Goal: Browse casually

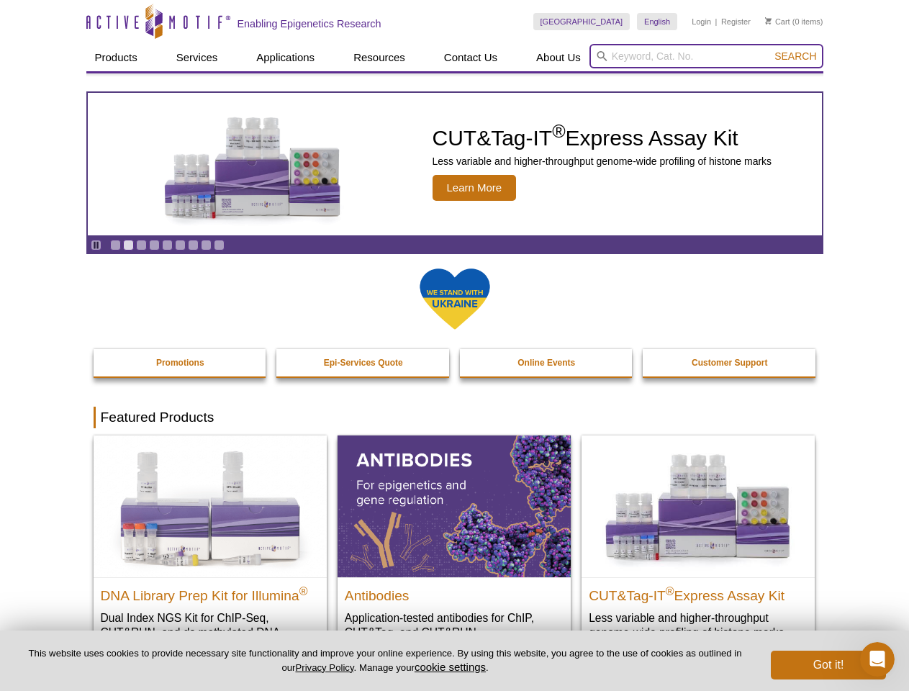
click at [706, 56] on input "search" at bounding box center [706, 56] width 234 height 24
click at [795, 56] on span "Search" at bounding box center [795, 56] width 42 height 12
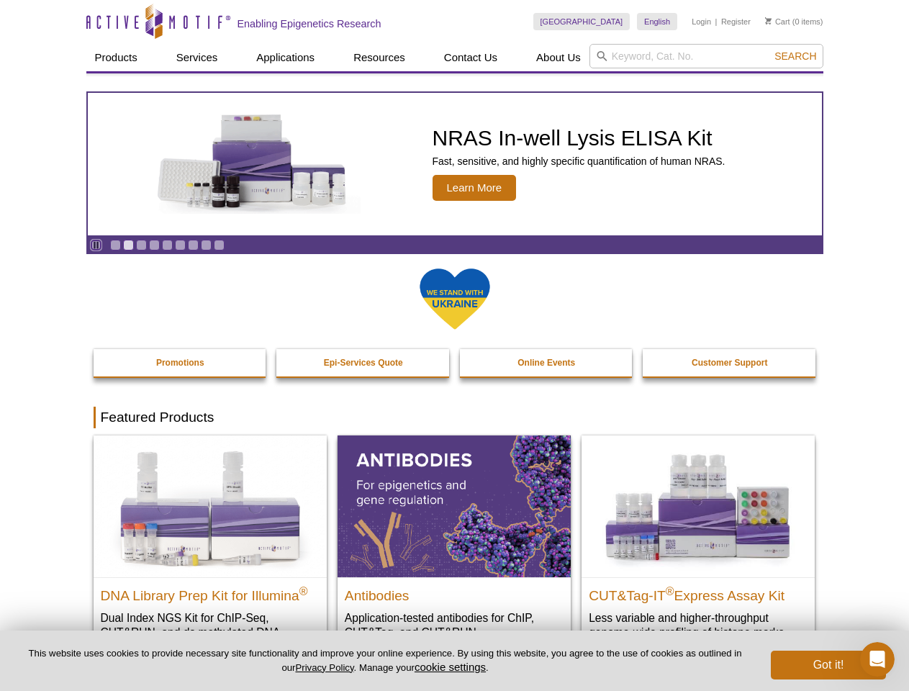
click at [96, 245] on icon "Pause" at bounding box center [95, 244] width 9 height 9
click at [115, 245] on link "Go to slide 1" at bounding box center [115, 245] width 11 height 11
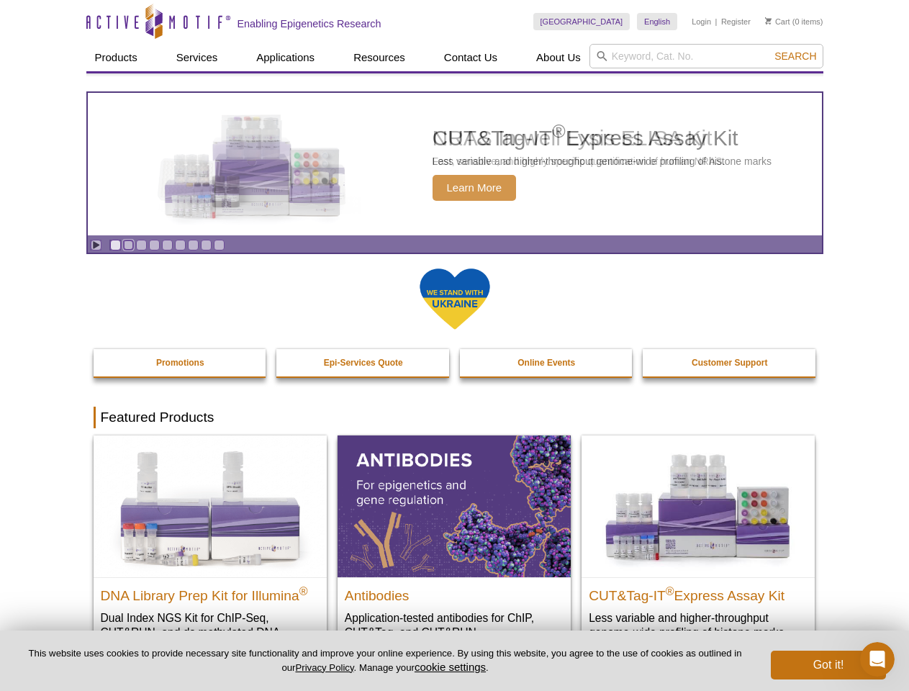
click at [128, 245] on link "Go to slide 2" at bounding box center [128, 245] width 11 height 11
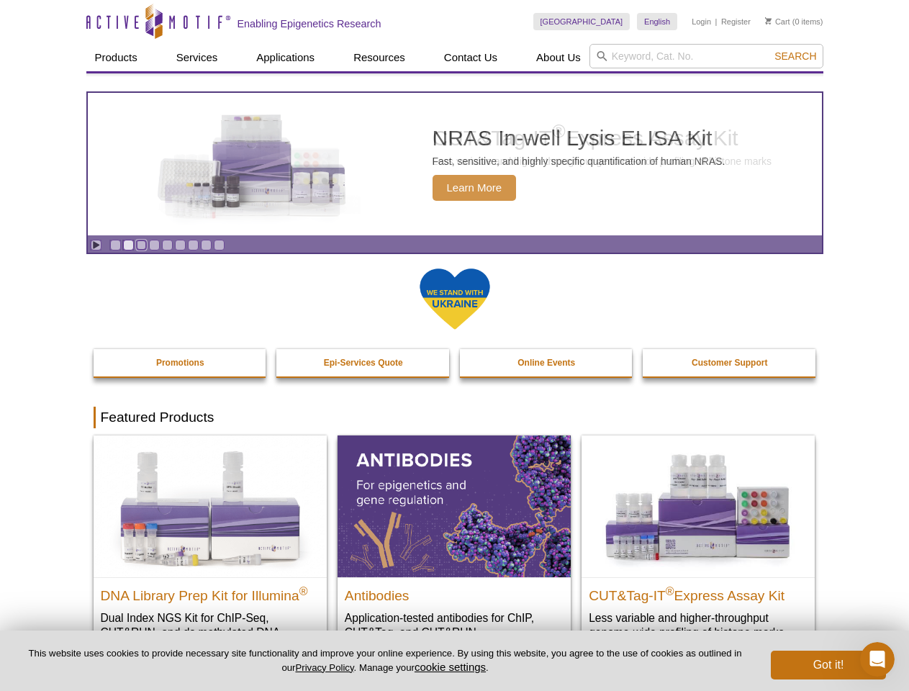
click at [141, 245] on link "Go to slide 3" at bounding box center [141, 245] width 11 height 11
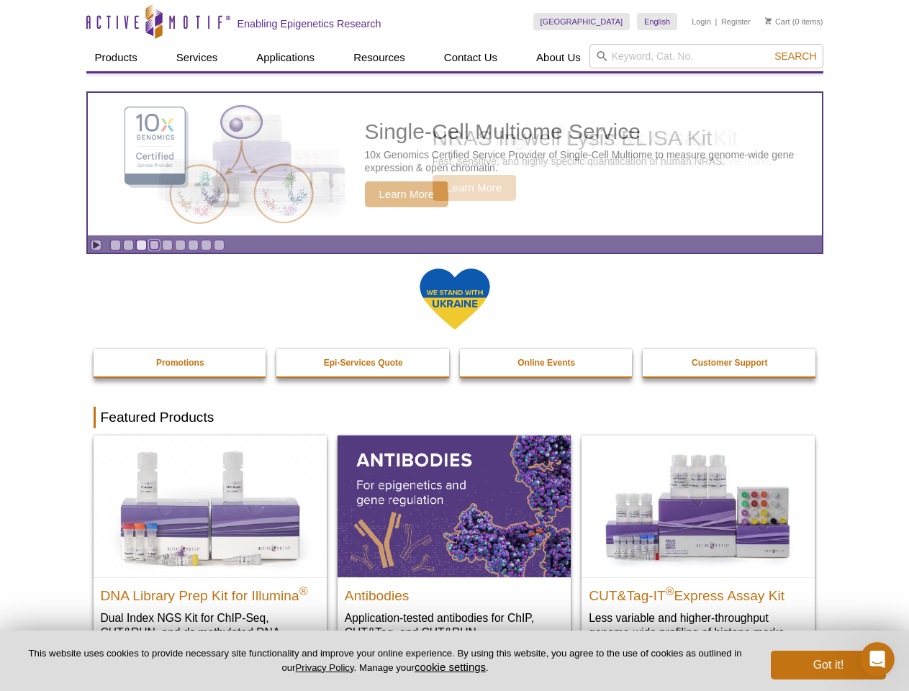
click at [154, 245] on link "Go to slide 4" at bounding box center [154, 245] width 11 height 11
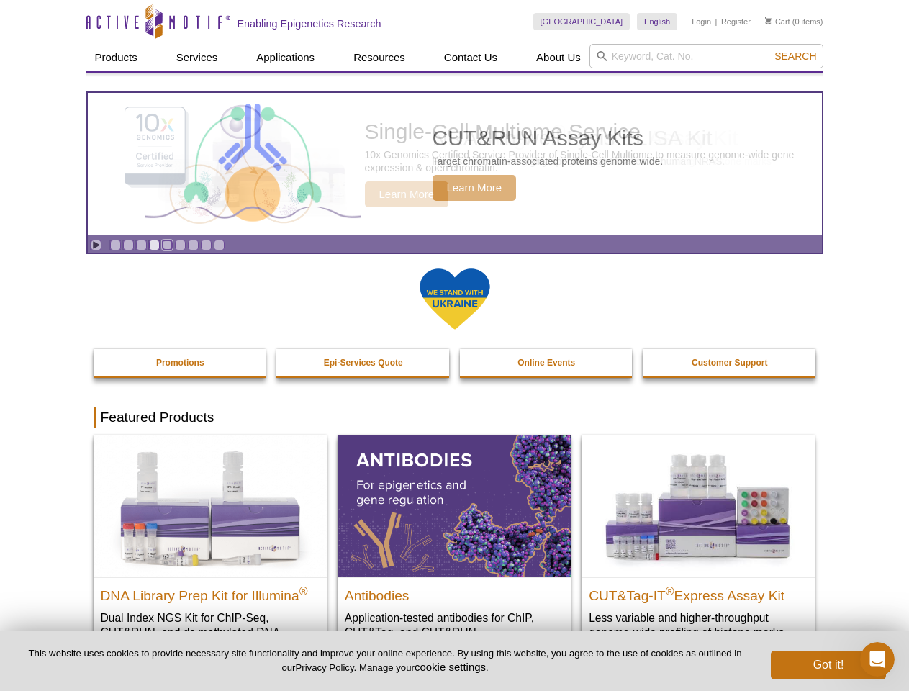
click at [167, 245] on link "Go to slide 5" at bounding box center [167, 245] width 11 height 11
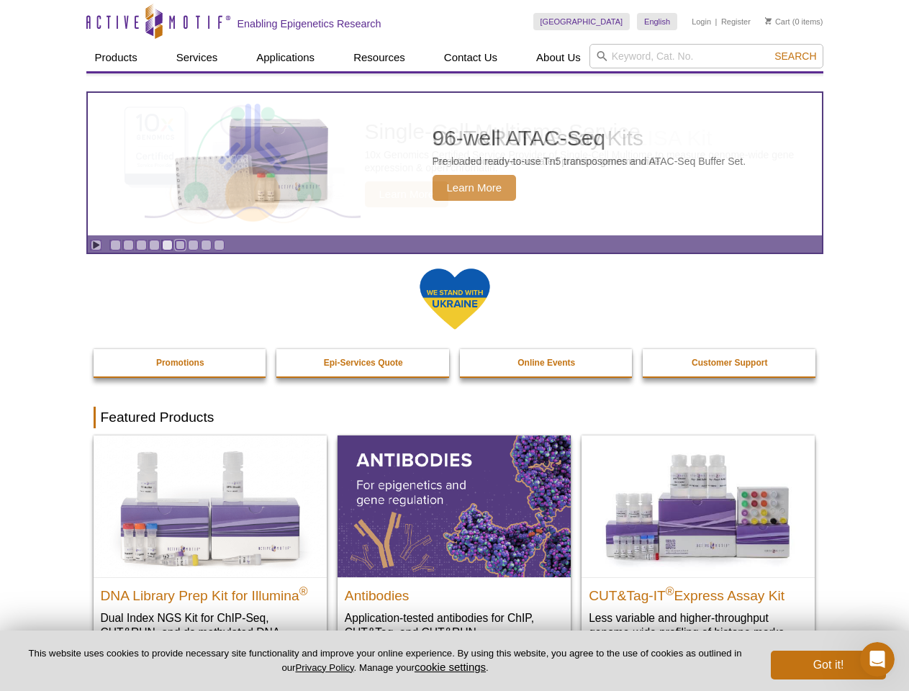
click at [180, 245] on link "Go to slide 6" at bounding box center [180, 245] width 11 height 11
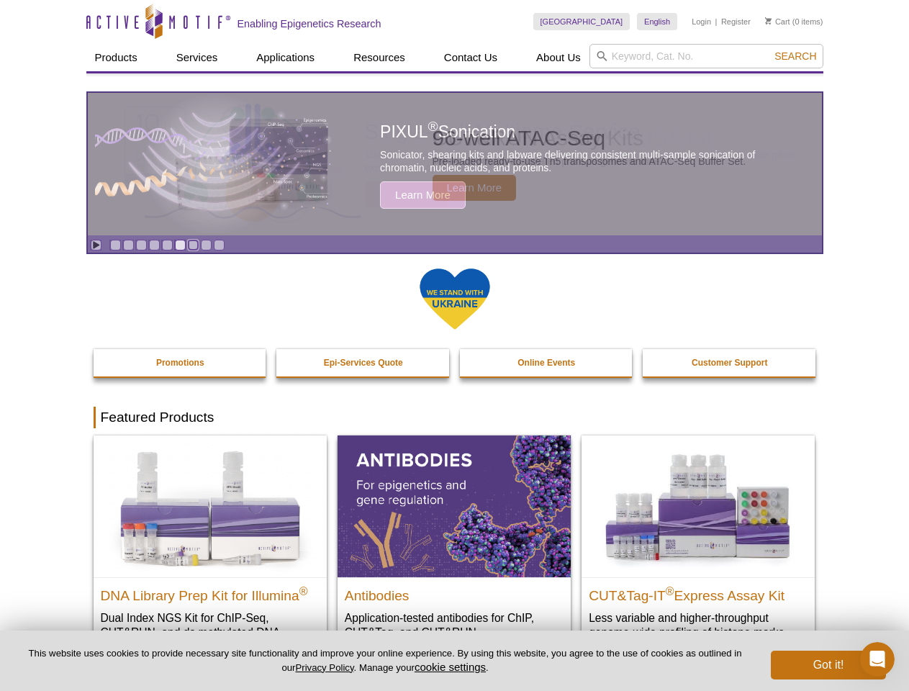
click at [193, 245] on link "Go to slide 7" at bounding box center [193, 245] width 11 height 11
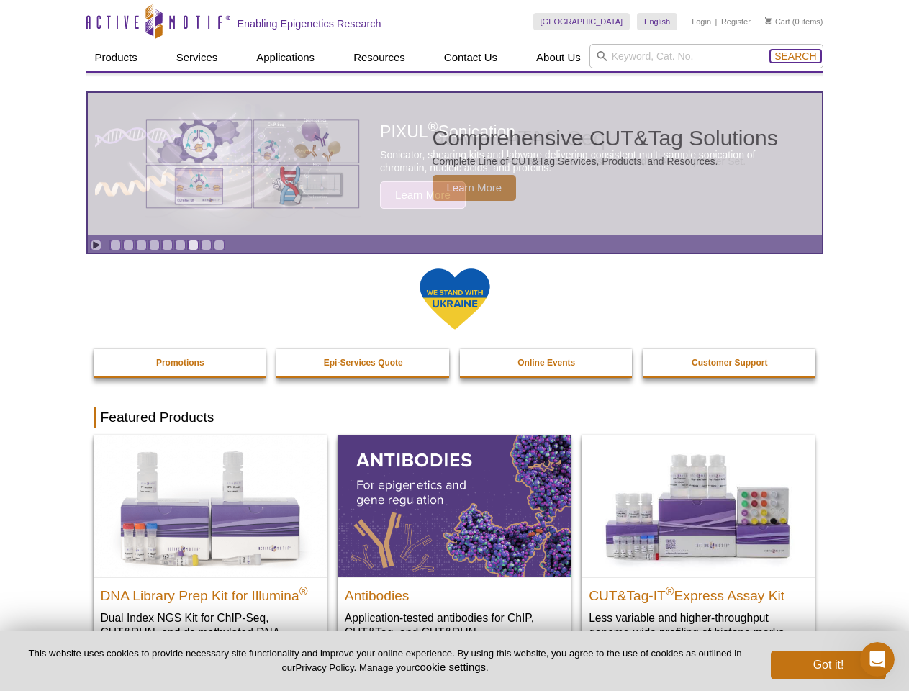
click at [795, 56] on span "Search" at bounding box center [795, 56] width 42 height 12
